Goal: Transaction & Acquisition: Obtain resource

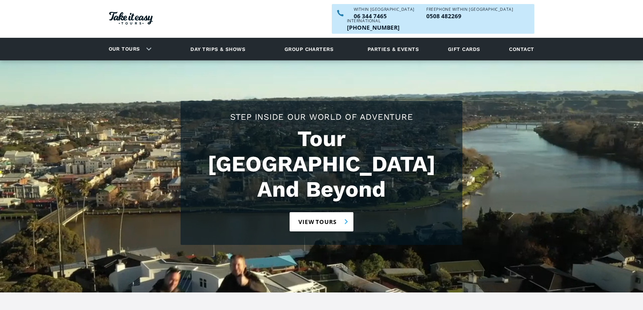
click at [319, 212] on link "View tours" at bounding box center [321, 221] width 64 height 19
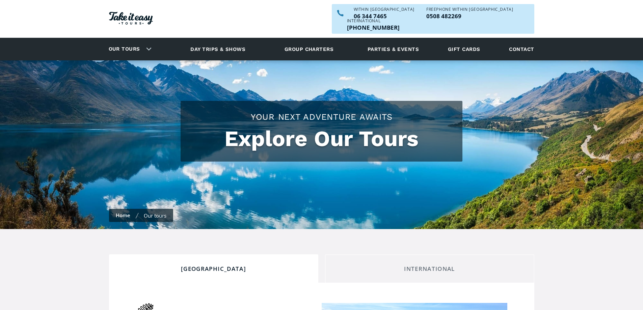
checkbox input "true"
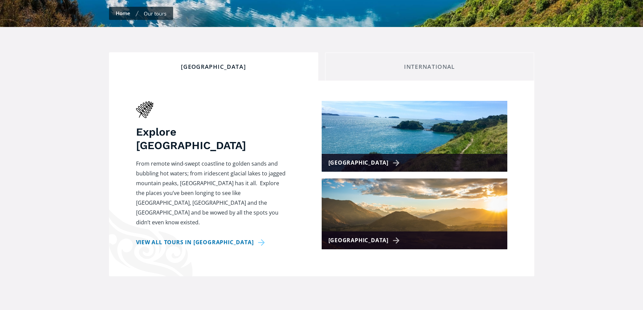
scroll to position [225, 0]
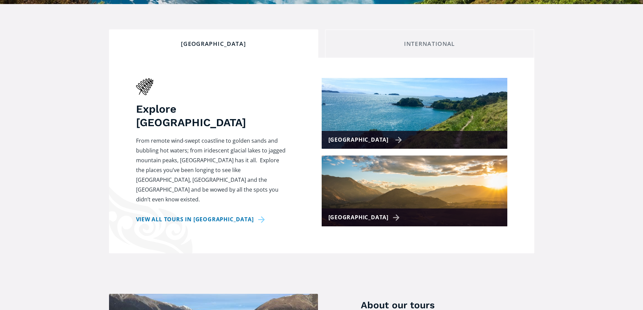
click at [385, 105] on img at bounding box center [414, 113] width 186 height 71
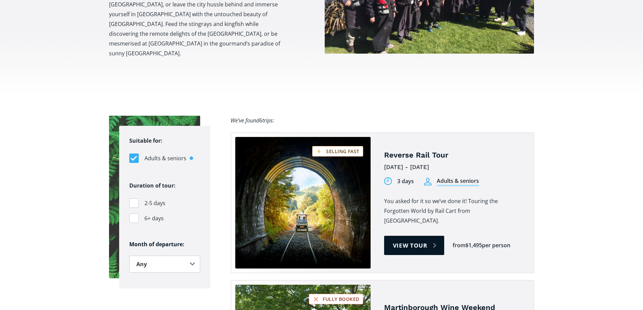
scroll to position [337, 0]
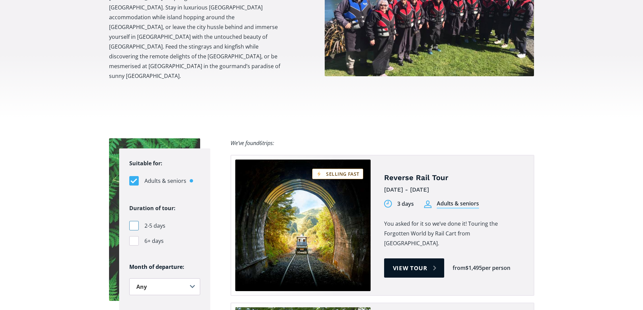
click at [131, 221] on div "Filters" at bounding box center [133, 225] width 9 height 9
click at [131, 224] on input "2-5 days" at bounding box center [131, 226] width 4 height 4
checkbox input "true"
click at [192, 278] on select "Any January February March April May June July August September October Novembe…" at bounding box center [164, 286] width 71 height 17
click at [189, 278] on select "Any January February March April May June July August September October Novembe…" at bounding box center [164, 286] width 71 height 17
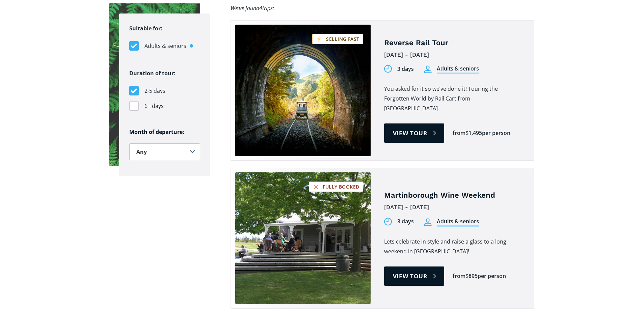
scroll to position [292, 0]
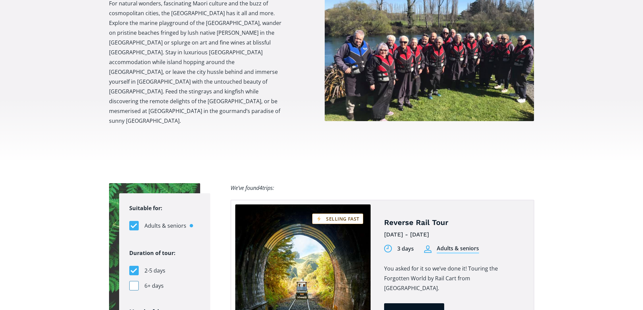
click at [134, 281] on div "Filters" at bounding box center [133, 285] width 9 height 9
click at [134, 284] on input "6+ days" at bounding box center [131, 286] width 4 height 4
checkbox input "true"
click at [132, 266] on div "Filters" at bounding box center [133, 270] width 9 height 9
click at [132, 268] on input "2-5 days" at bounding box center [131, 270] width 4 height 4
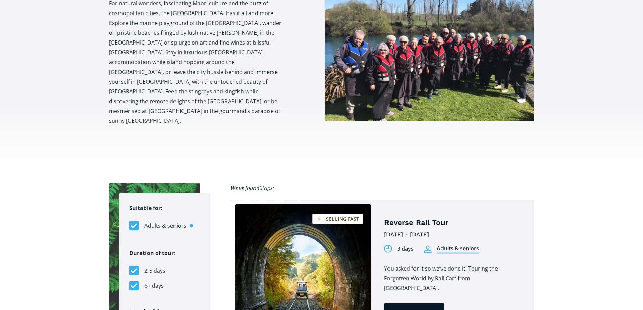
checkbox input "false"
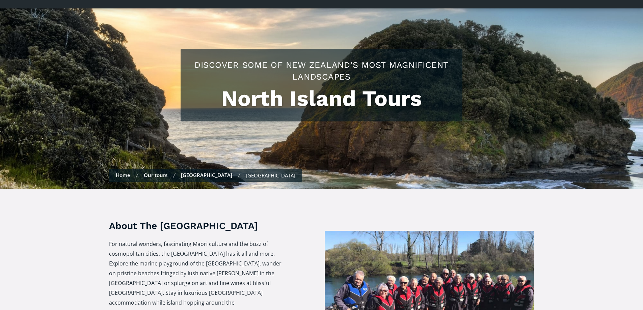
scroll to position [45, 0]
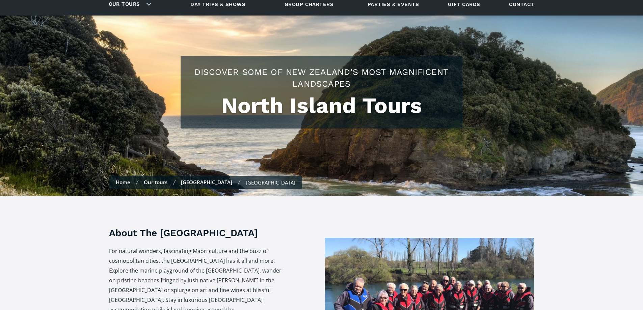
click at [185, 179] on link "[GEOGRAPHIC_DATA]" at bounding box center [206, 182] width 51 height 7
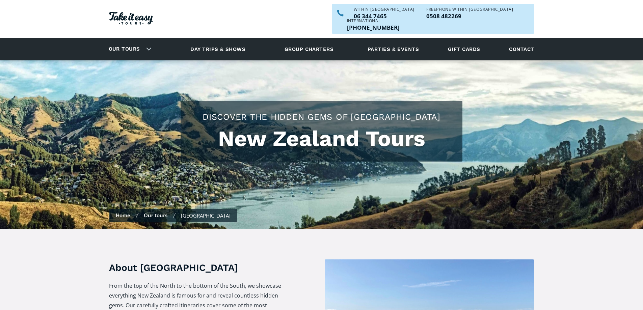
checkbox input "true"
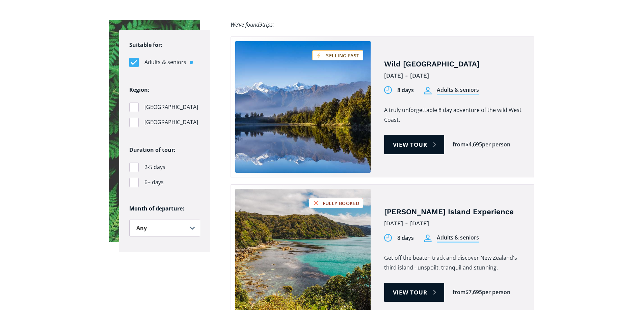
scroll to position [427, 0]
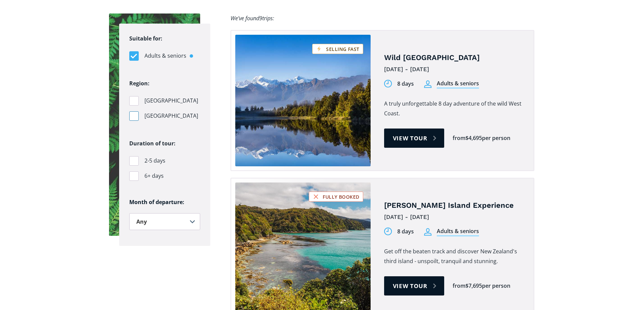
click at [132, 111] on div "Filters" at bounding box center [133, 115] width 9 height 9
click at [132, 114] on input "[GEOGRAPHIC_DATA]" at bounding box center [131, 116] width 4 height 4
checkbox input "true"
click at [135, 171] on div "Filters" at bounding box center [133, 175] width 9 height 9
click at [134, 174] on input "6+ days" at bounding box center [131, 176] width 4 height 4
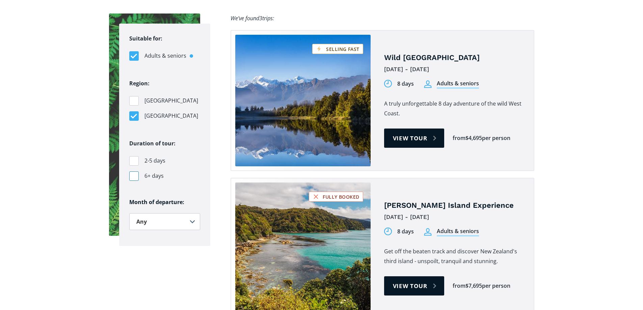
checkbox input "true"
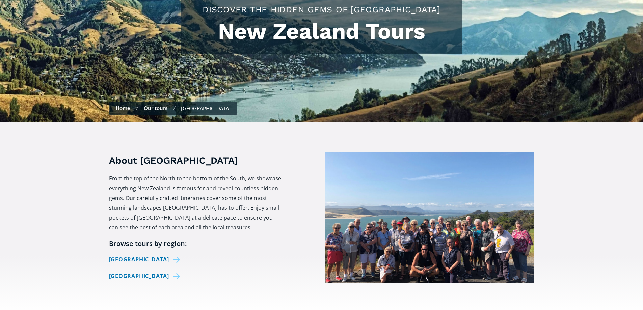
scroll to position [0, 0]
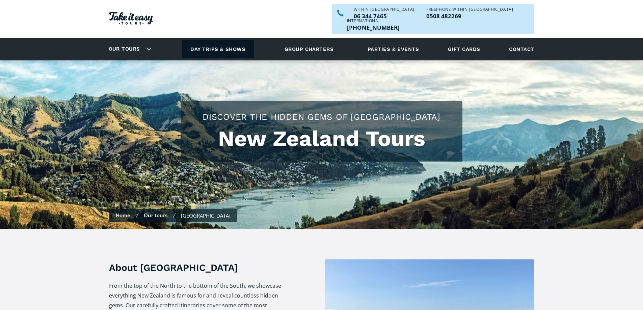
click at [223, 40] on link "Day trips & shows" at bounding box center [218, 49] width 72 height 19
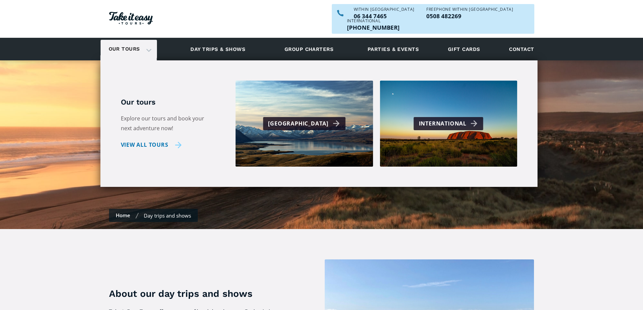
click at [150, 140] on link "View all tours" at bounding box center [151, 145] width 61 height 10
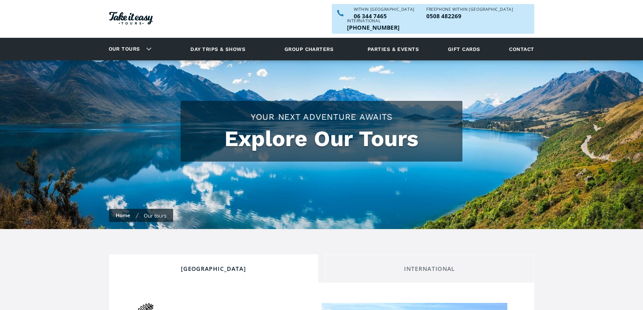
checkbox input "true"
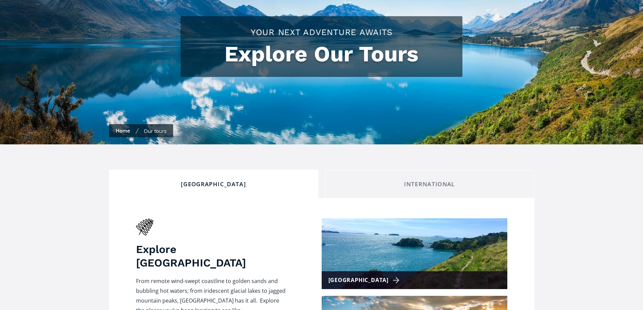
scroll to position [90, 0]
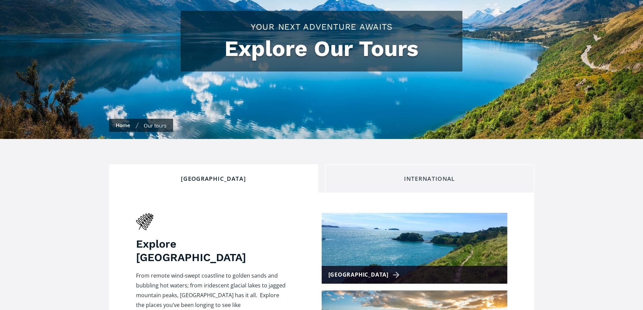
click at [436, 175] on div "International" at bounding box center [430, 178] width 198 height 7
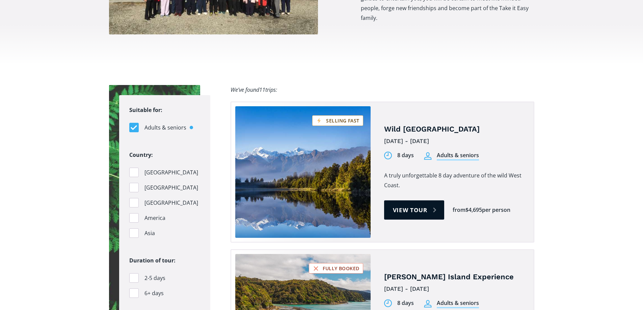
scroll to position [585, 0]
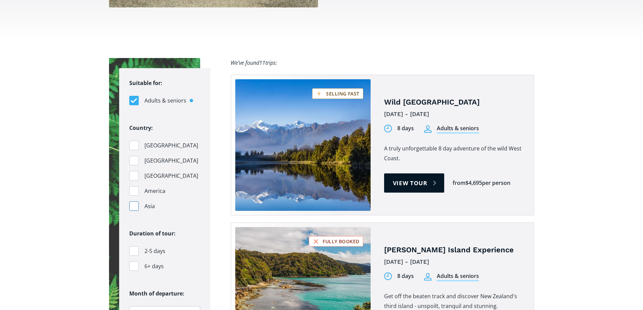
click at [134, 201] on div "Filters" at bounding box center [133, 205] width 9 height 9
click at [134, 204] on input "Asia" at bounding box center [131, 206] width 4 height 4
checkbox input "true"
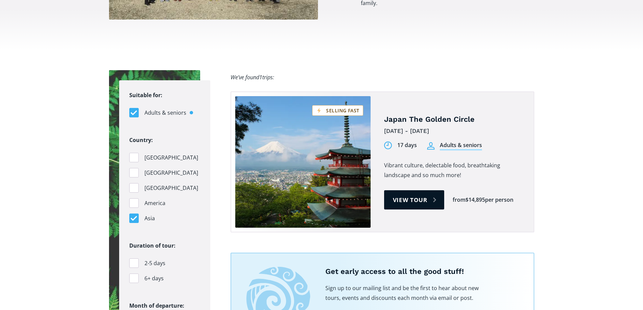
scroll to position [562, 0]
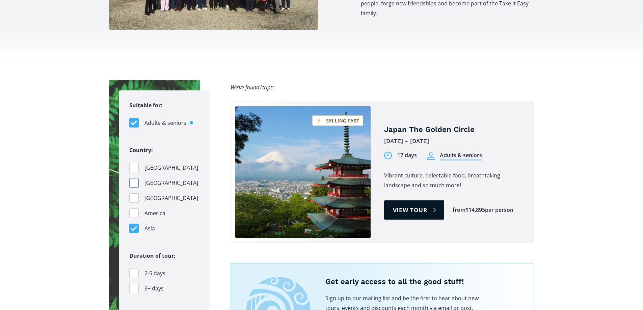
click at [133, 178] on div "Filters" at bounding box center [133, 182] width 9 height 9
click at [133, 181] on input "Australia" at bounding box center [131, 183] width 4 height 4
checkbox input "true"
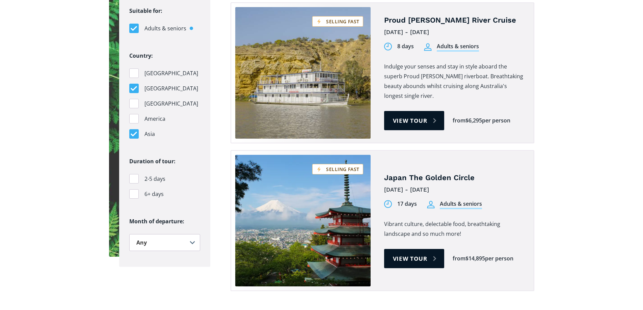
scroll to position [652, 0]
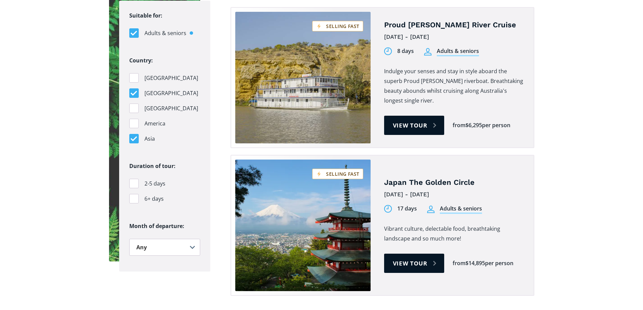
drag, startPoint x: 133, startPoint y: 95, endPoint x: 142, endPoint y: 101, distance: 10.1
click at [134, 104] on div "Filters" at bounding box center [133, 108] width 9 height 9
click at [134, 106] on input "Pacific Islands" at bounding box center [131, 108] width 4 height 4
checkbox input "true"
click at [134, 119] on div "Filters" at bounding box center [133, 123] width 9 height 9
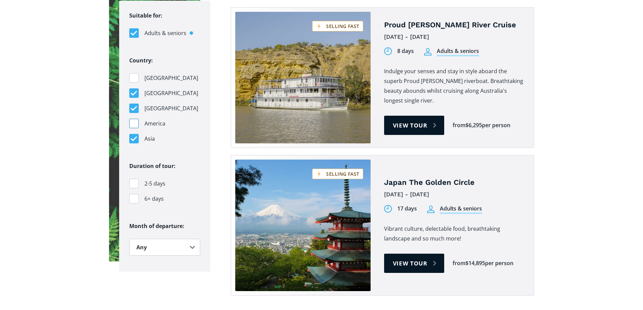
click at [134, 121] on input "America" at bounding box center [131, 123] width 4 height 4
checkbox input "true"
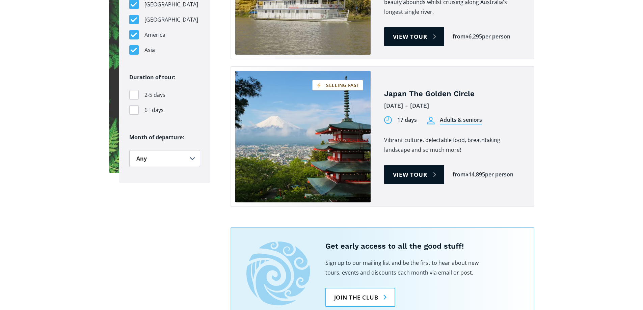
scroll to position [742, 0]
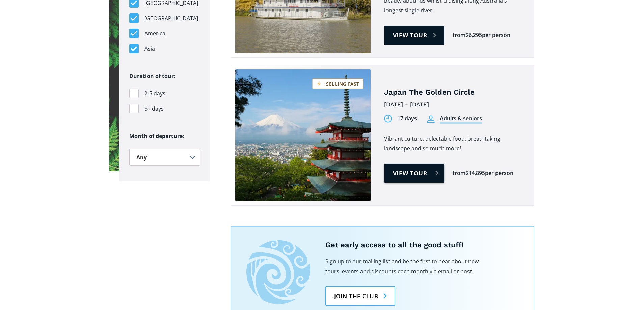
click at [417, 164] on link "View tour" at bounding box center [414, 173] width 60 height 19
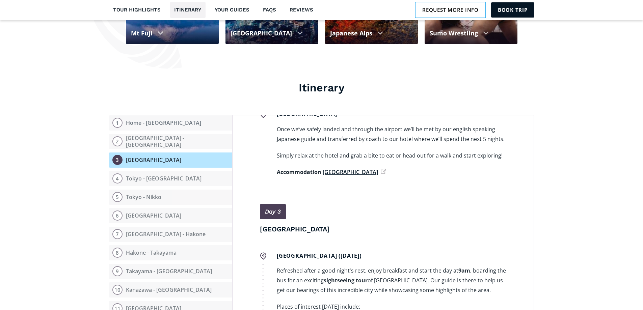
scroll to position [382, 0]
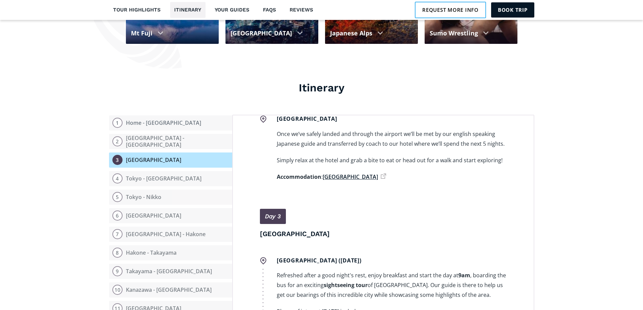
click at [338, 173] on link "[GEOGRAPHIC_DATA]" at bounding box center [353, 176] width 63 height 7
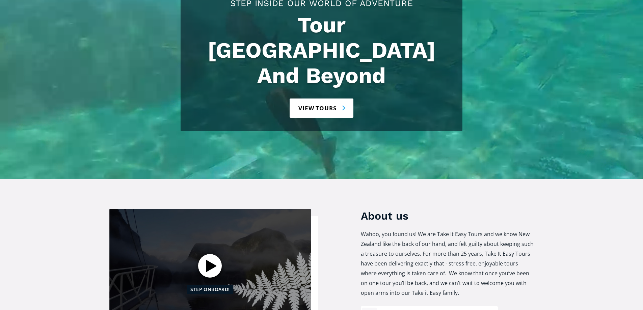
scroll to position [112, 0]
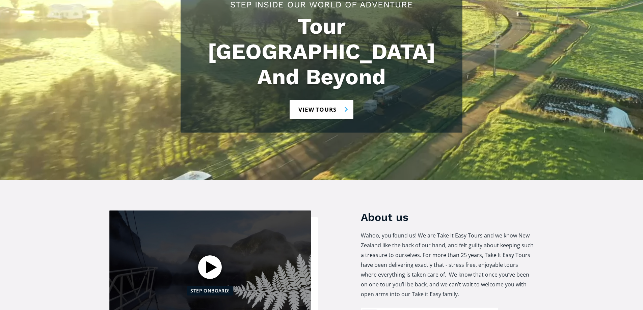
click at [323, 100] on link "View tours" at bounding box center [321, 109] width 64 height 19
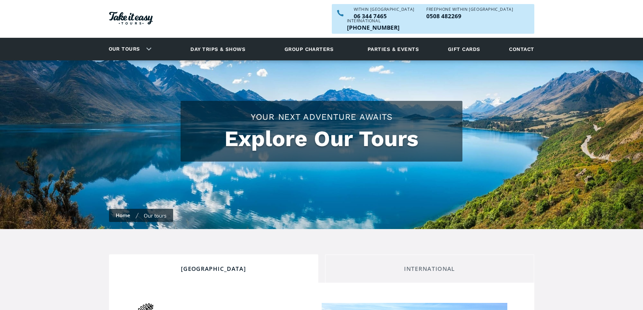
checkbox input "true"
click at [420, 254] on link "International" at bounding box center [429, 268] width 209 height 28
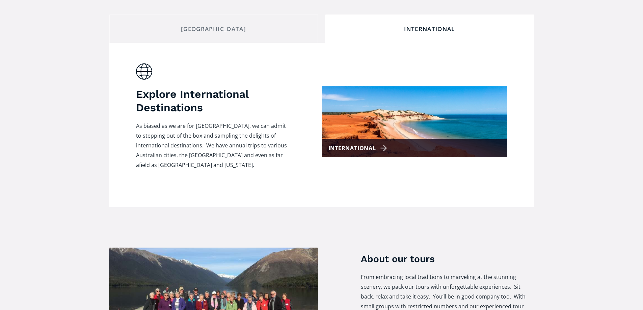
scroll to position [247, 0]
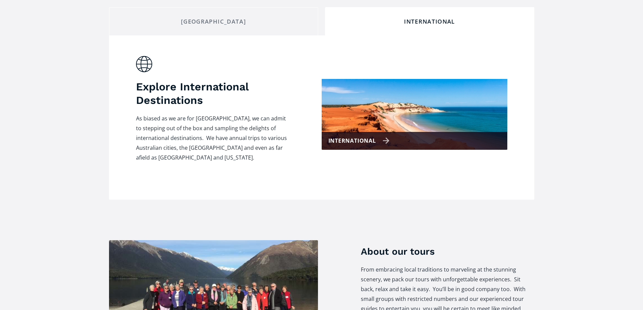
click at [405, 108] on img at bounding box center [414, 114] width 186 height 71
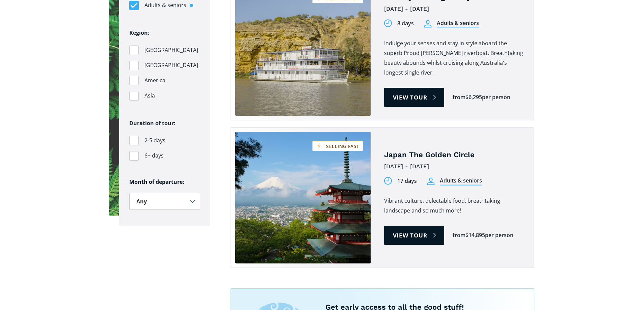
scroll to position [517, 0]
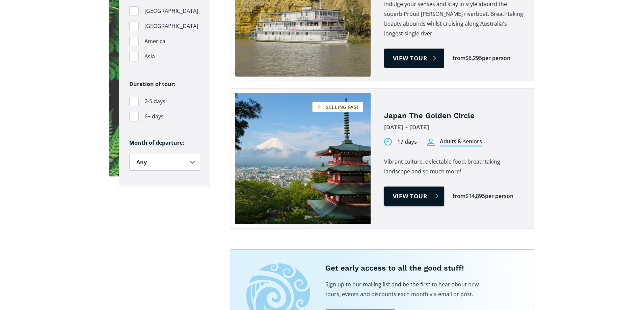
click at [413, 187] on link "View tour" at bounding box center [414, 196] width 60 height 19
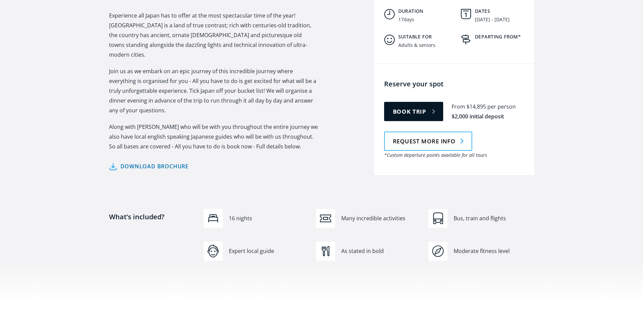
scroll to position [301, 0]
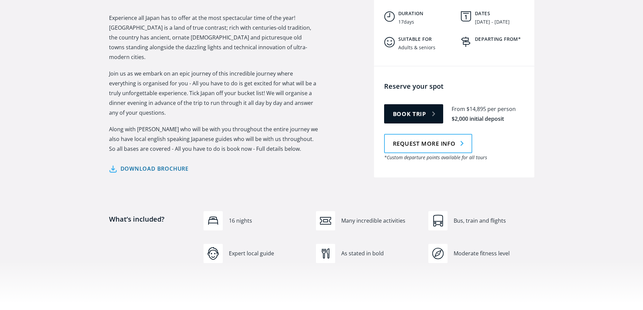
click at [151, 164] on link "Download brochure" at bounding box center [149, 169] width 80 height 10
